Goal: Obtain resource: Obtain resource

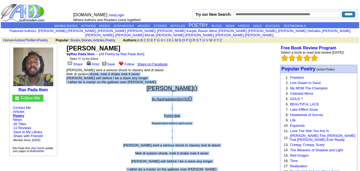
drag, startPoint x: 230, startPoint y: 150, endPoint x: 113, endPoint y: 71, distance: 140.7
click at [113, 121] on p "Repeat twice before each verse" at bounding box center [171, 124] width 211 height 7
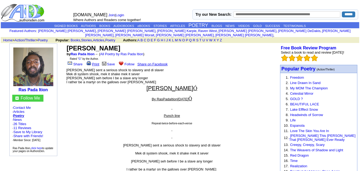
click at [94, 62] on link "Print" at bounding box center [93, 64] width 14 height 4
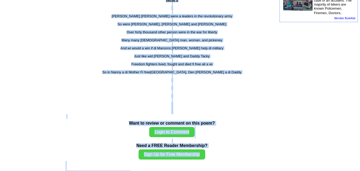
scroll to position [387, 0]
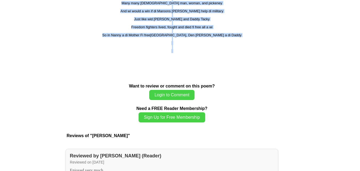
drag, startPoint x: 91, startPoint y: 67, endPoint x: 199, endPoint y: 50, distance: 109.5
copy center "Samuel Shape sent a serious shock to slavery and di slaver Mek di system shook,…"
